Goal: Information Seeking & Learning: Learn about a topic

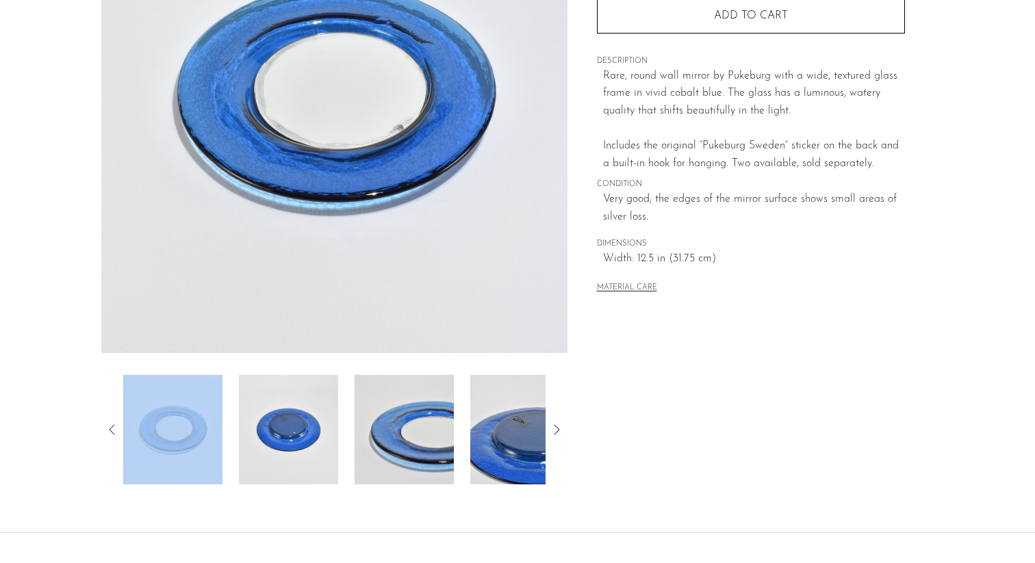
scroll to position [324, 0]
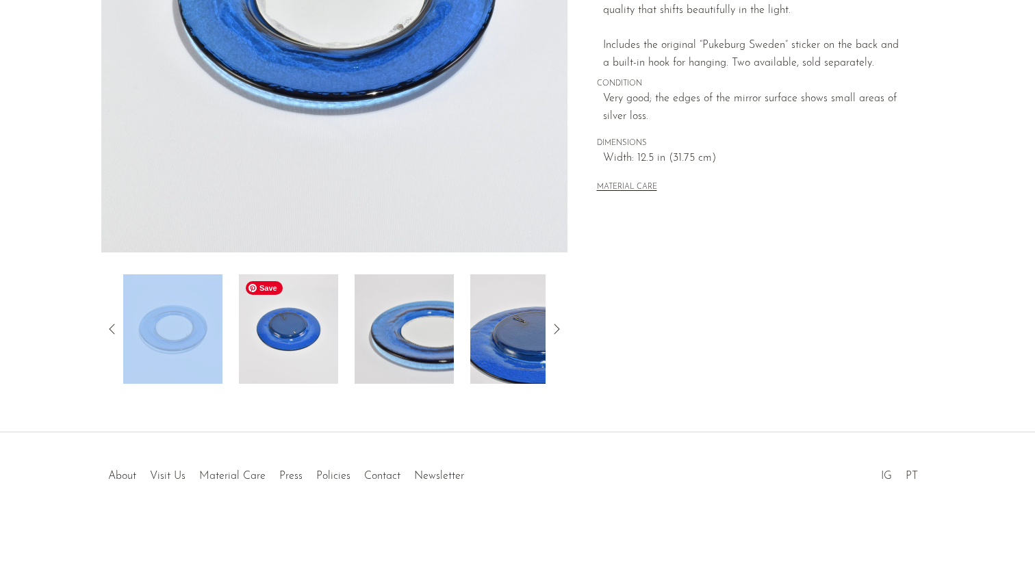
click at [311, 355] on img at bounding box center [288, 330] width 99 height 110
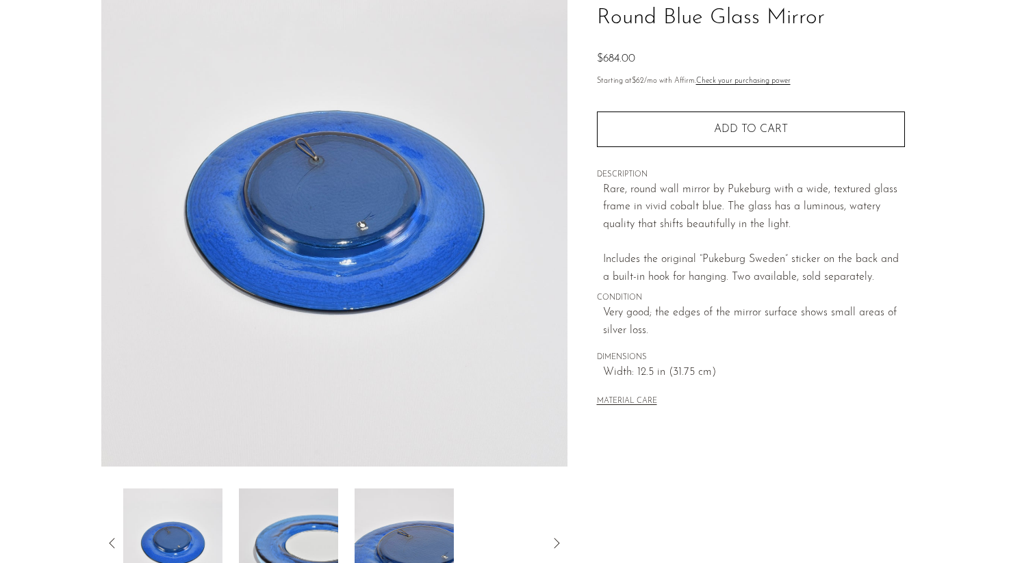
scroll to position [112, 0]
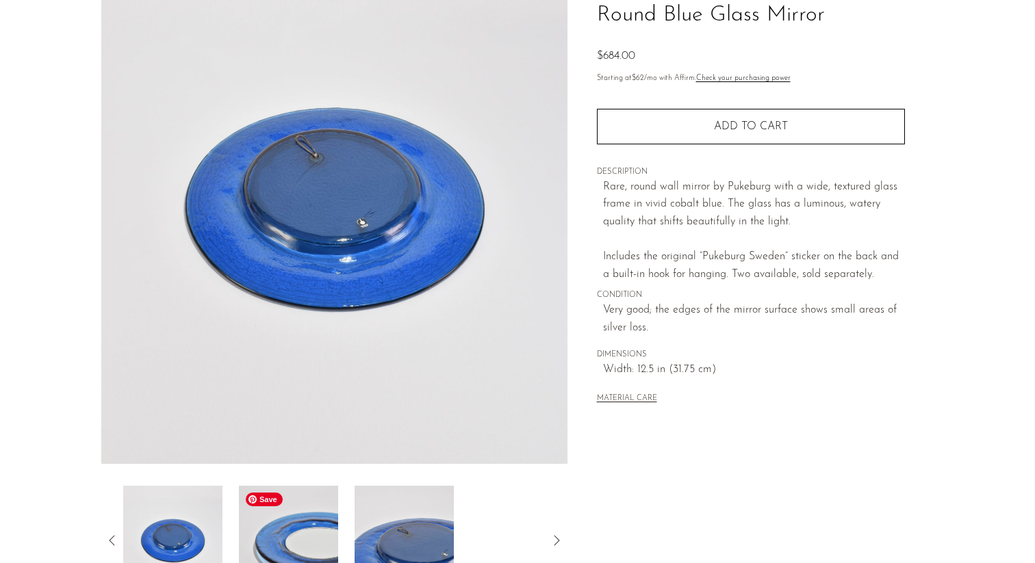
click at [286, 516] on img at bounding box center [288, 541] width 99 height 110
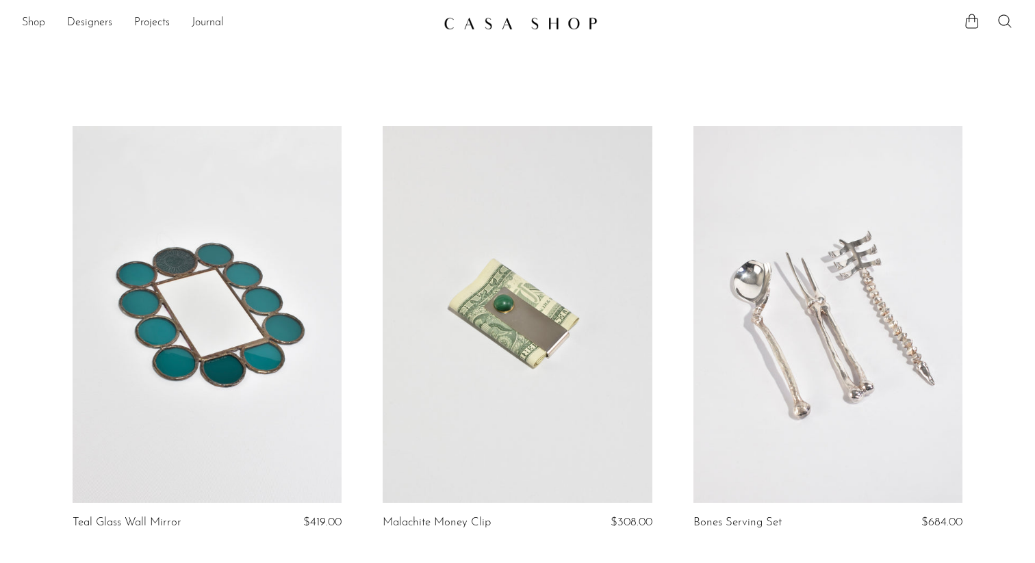
click at [38, 21] on link "Shop" at bounding box center [33, 23] width 23 height 18
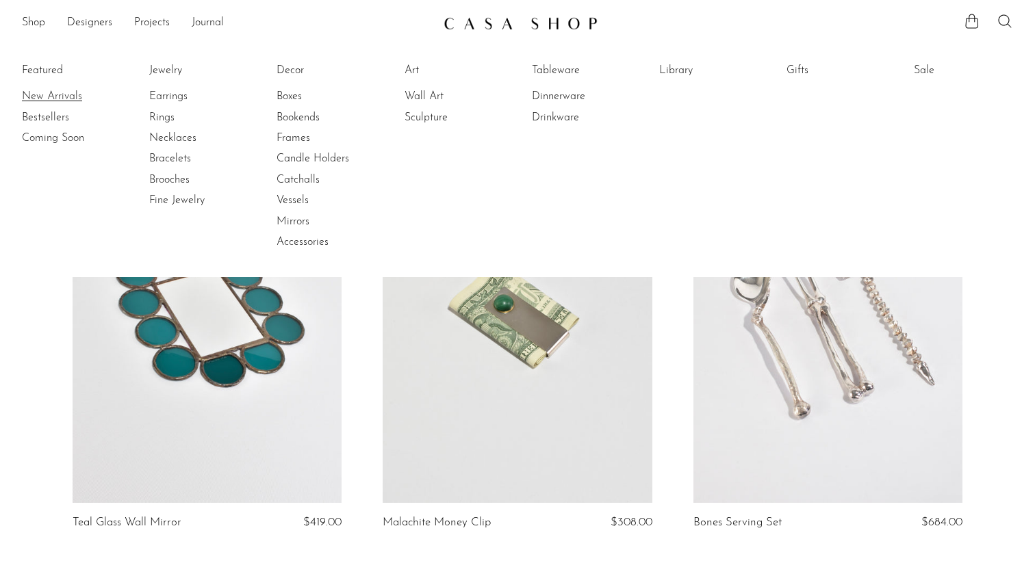
click at [42, 97] on link "New Arrivals" at bounding box center [73, 96] width 103 height 15
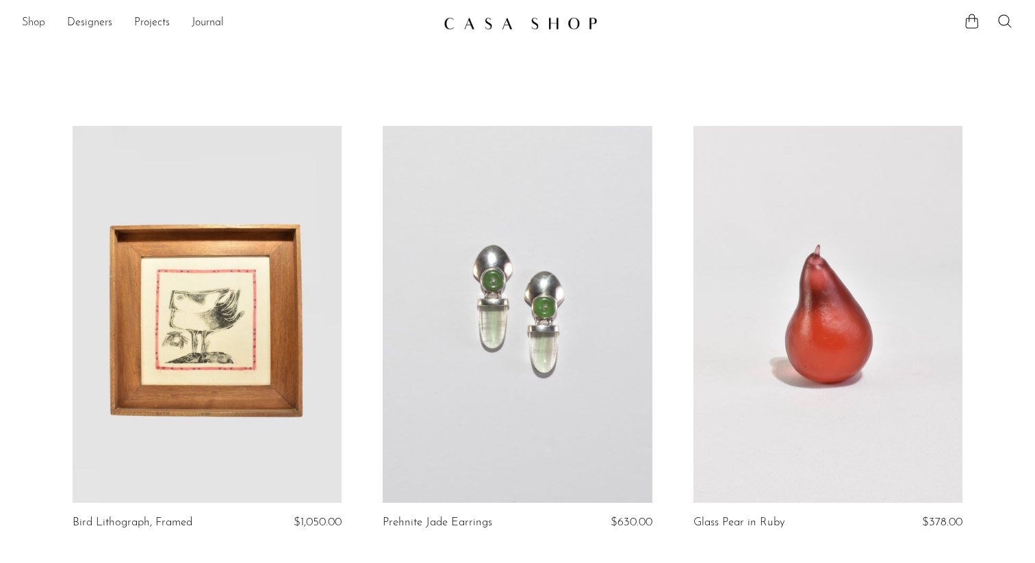
click at [40, 21] on link "Shop" at bounding box center [33, 23] width 23 height 18
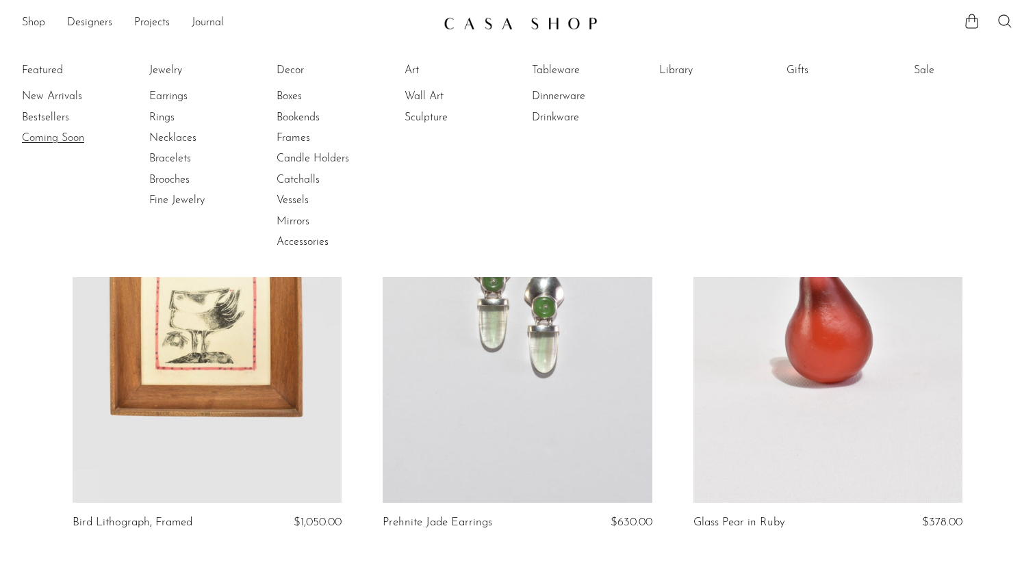
click at [42, 136] on link "Coming Soon" at bounding box center [73, 138] width 103 height 15
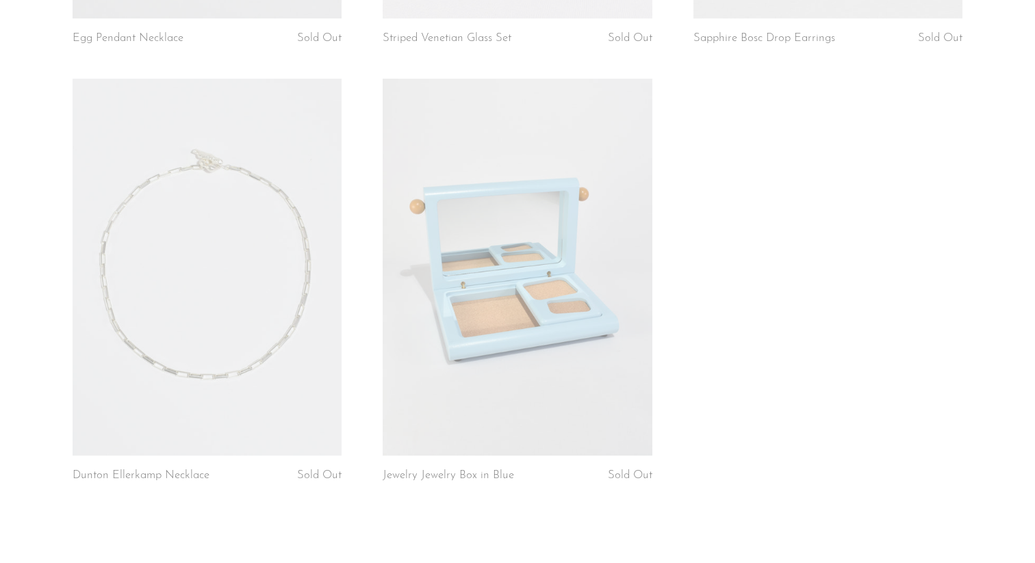
scroll to position [3593, 0]
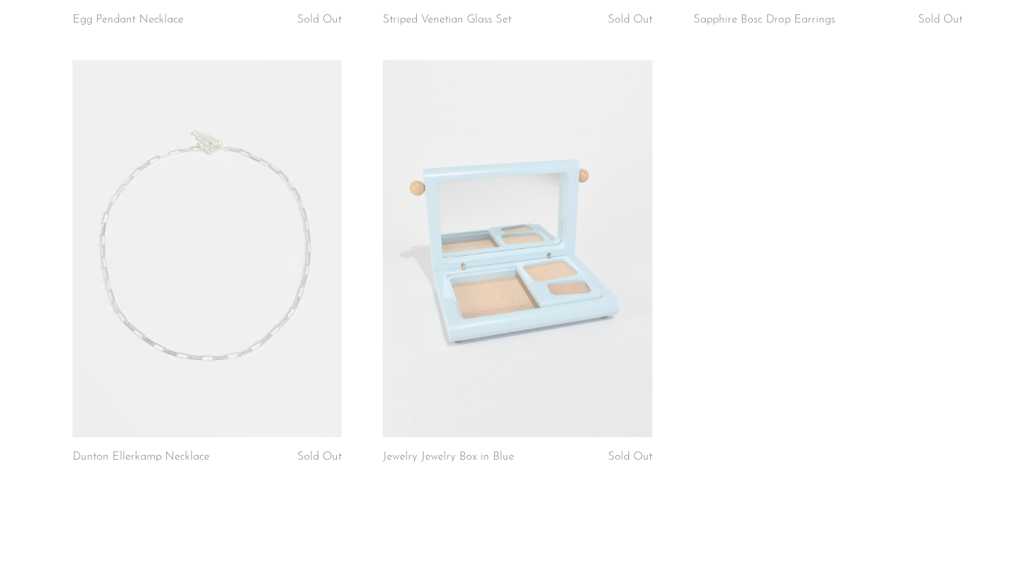
click at [518, 274] on link at bounding box center [518, 248] width 270 height 377
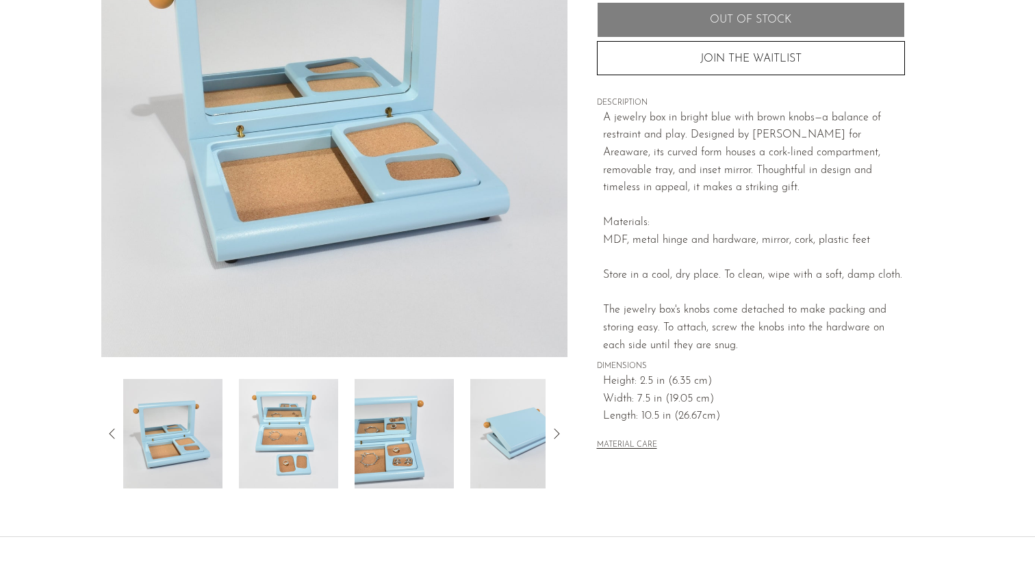
scroll to position [328, 0]
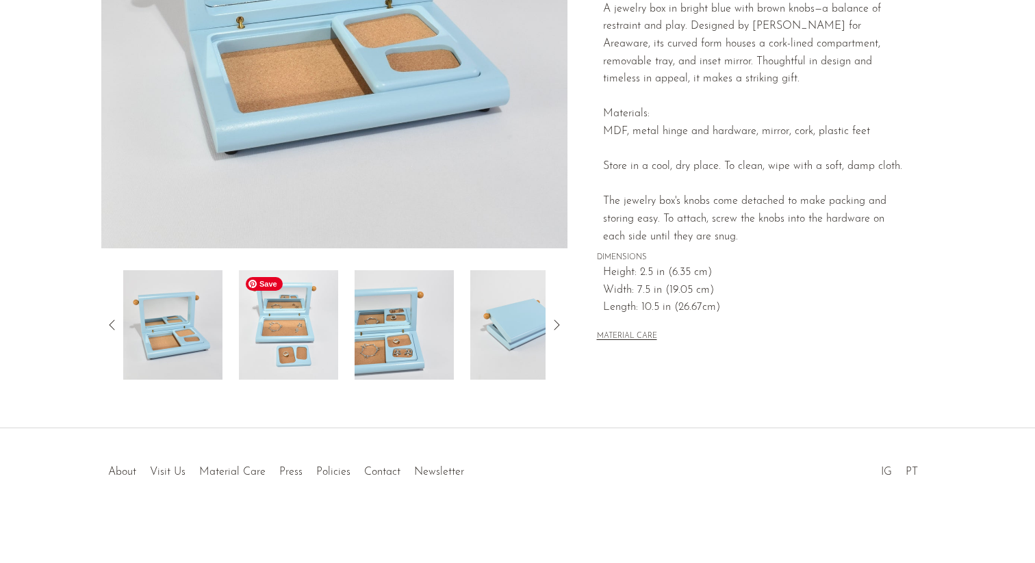
click at [270, 348] on img at bounding box center [288, 325] width 99 height 110
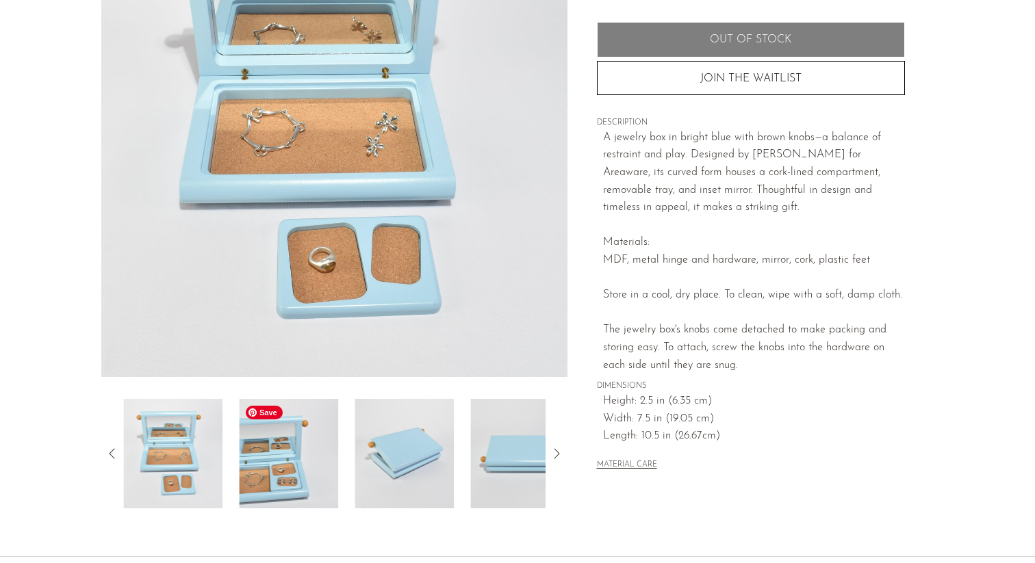
scroll to position [190, 0]
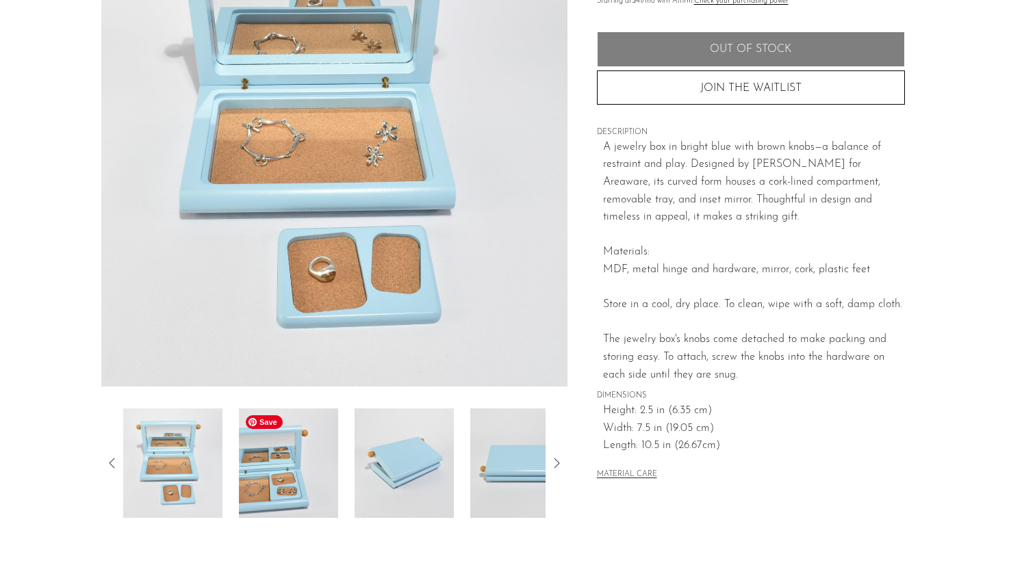
click at [308, 462] on img at bounding box center [288, 464] width 99 height 110
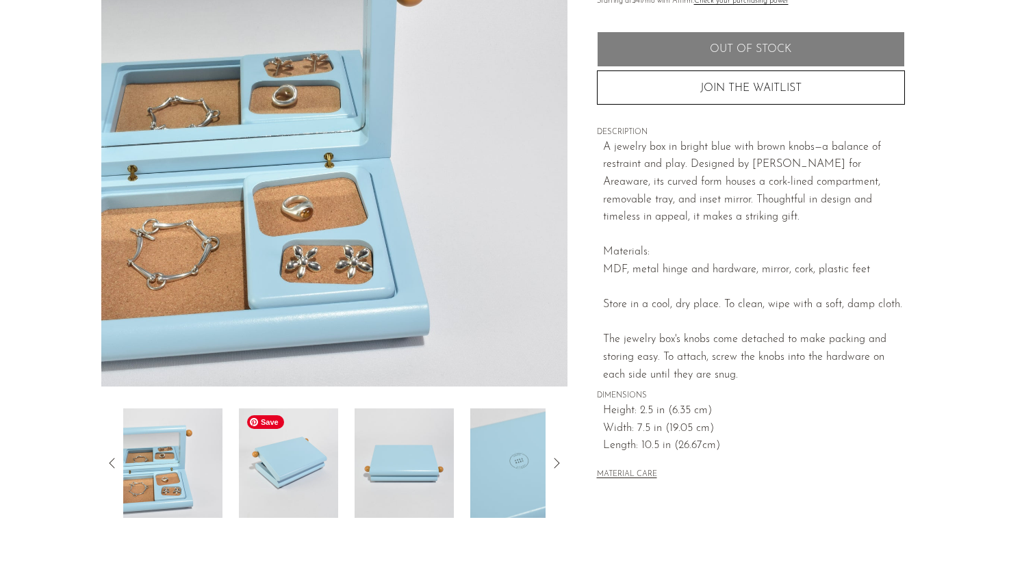
click at [308, 463] on img at bounding box center [288, 464] width 99 height 110
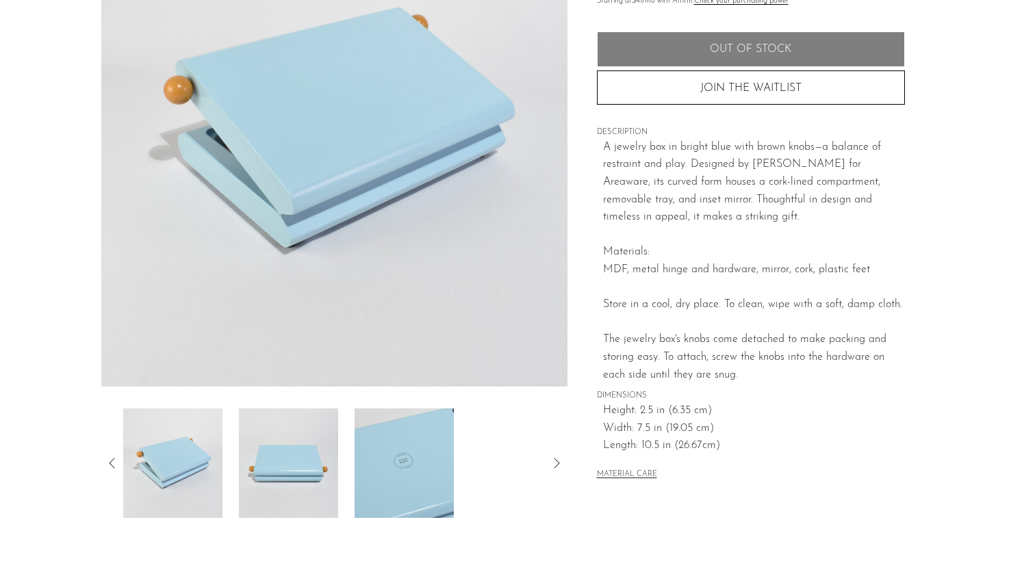
click at [342, 461] on div at bounding box center [334, 464] width 422 height 110
click at [313, 485] on img at bounding box center [288, 464] width 99 height 110
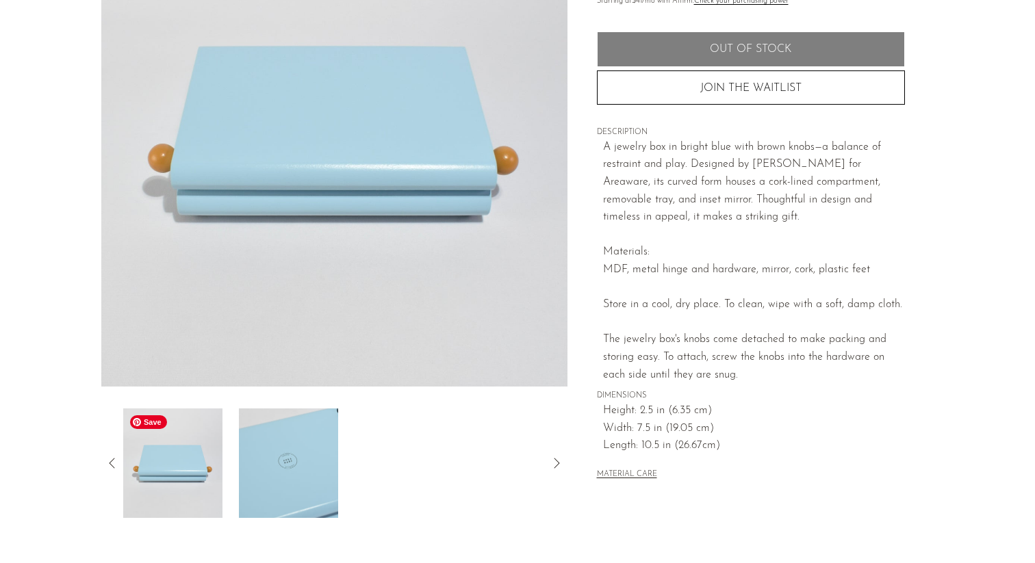
click at [179, 469] on img at bounding box center [172, 464] width 99 height 110
click at [111, 462] on icon at bounding box center [112, 463] width 16 height 16
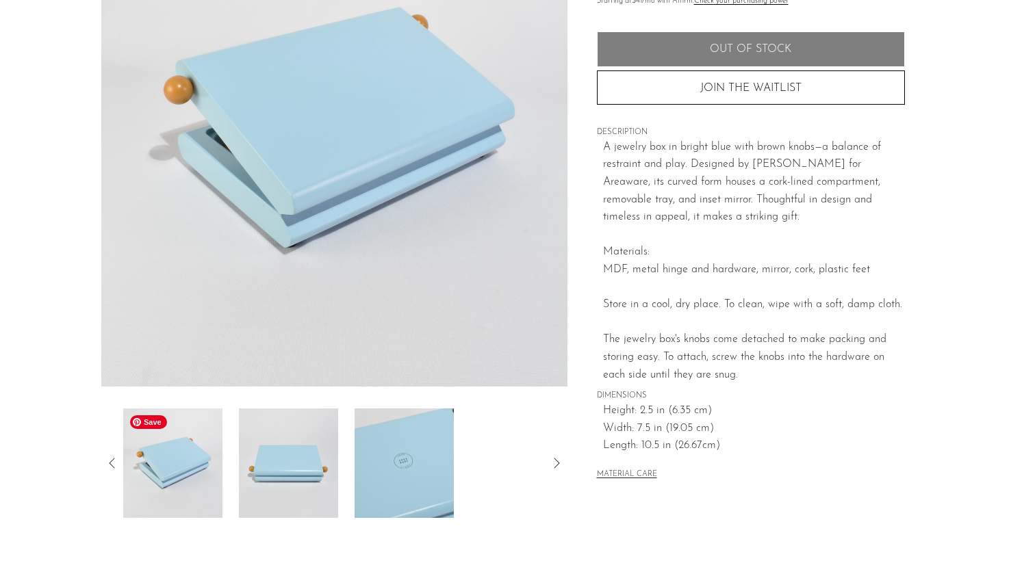
click at [177, 474] on img at bounding box center [172, 464] width 99 height 110
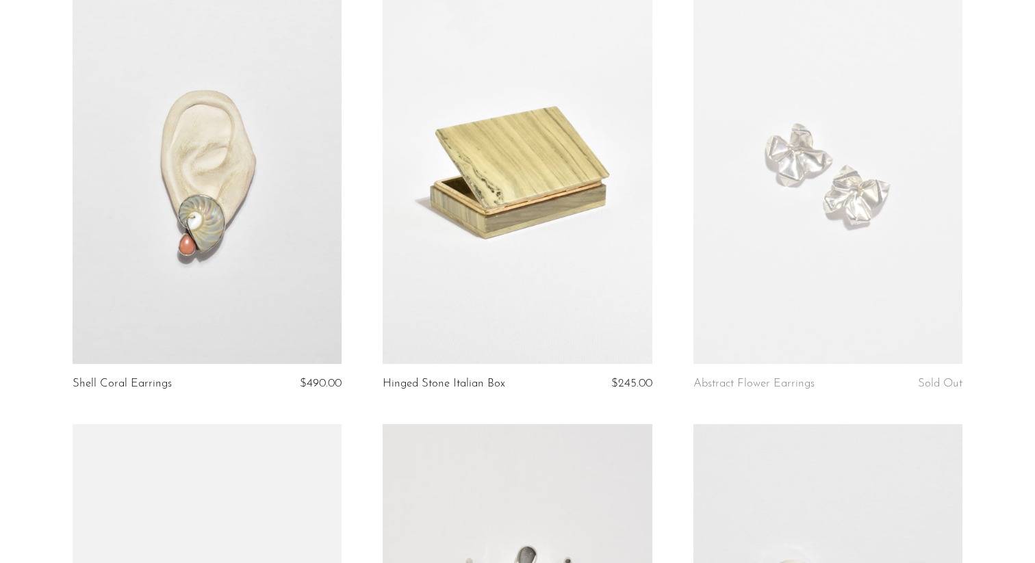
scroll to position [2346, 0]
